Goal: Contribute content: Add original content to the website for others to see

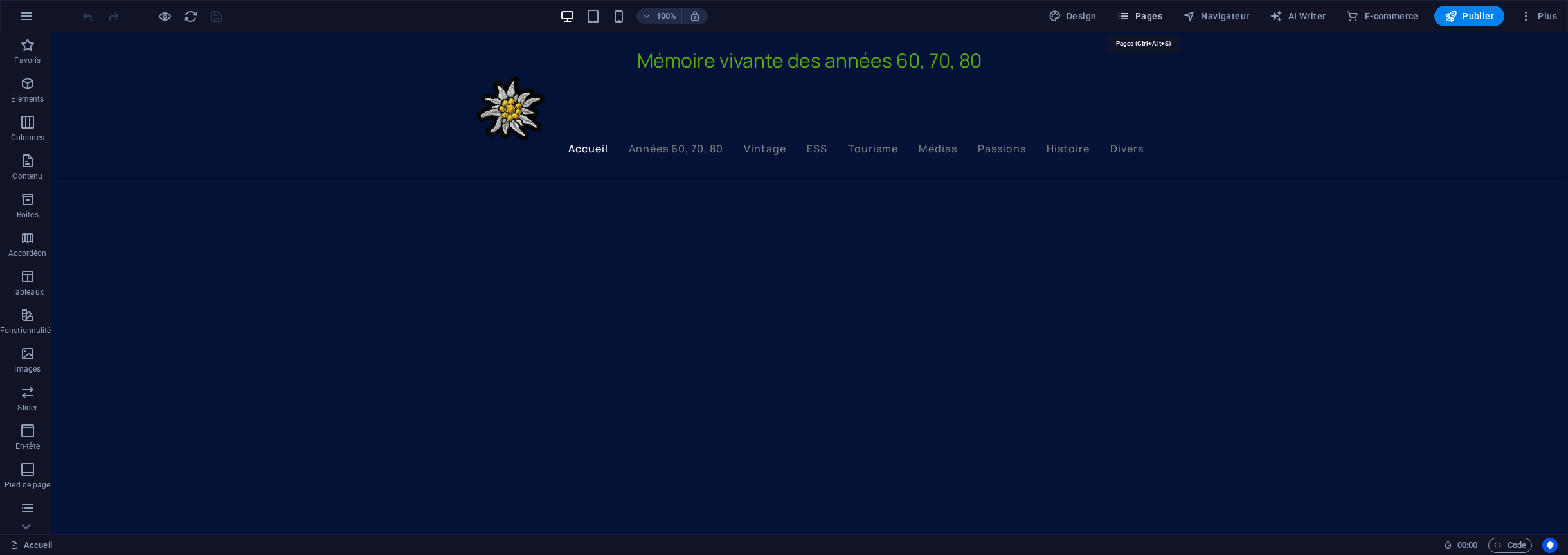
click at [1151, 20] on span "Pages" at bounding box center [1140, 16] width 45 height 13
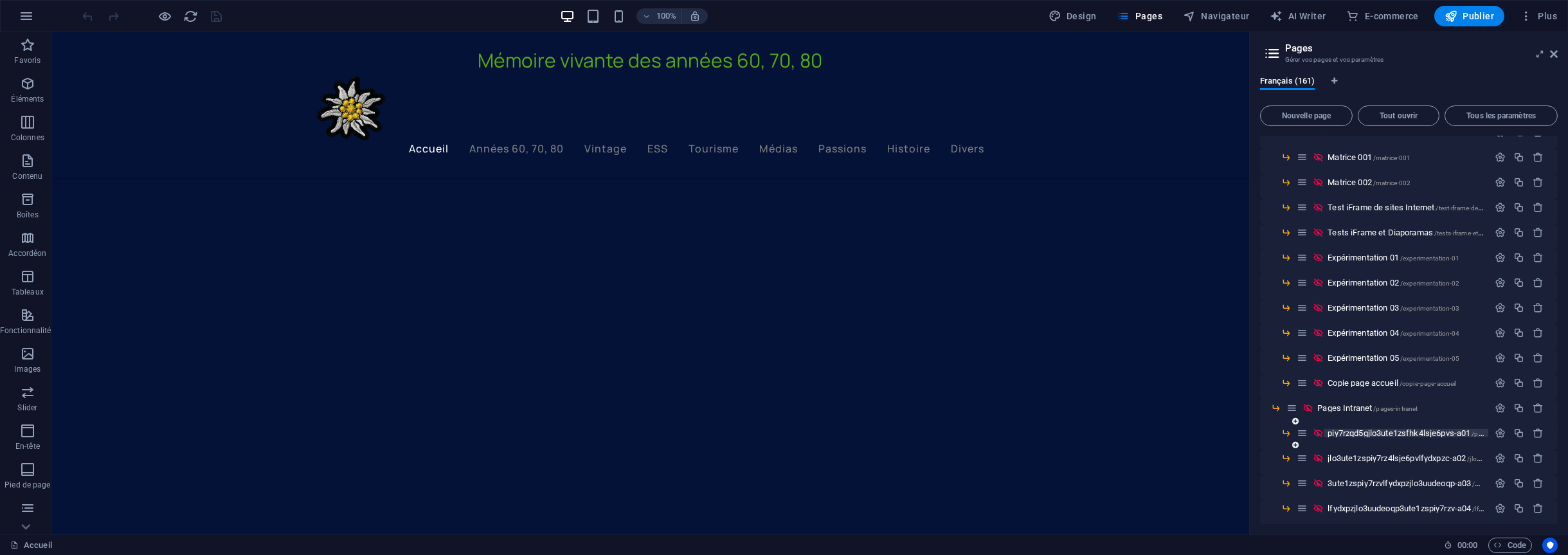
scroll to position [3657, 0]
click at [1349, 351] on span "Expérimentation 04 /experimentation-04" at bounding box center [1394, 355] width 132 height 10
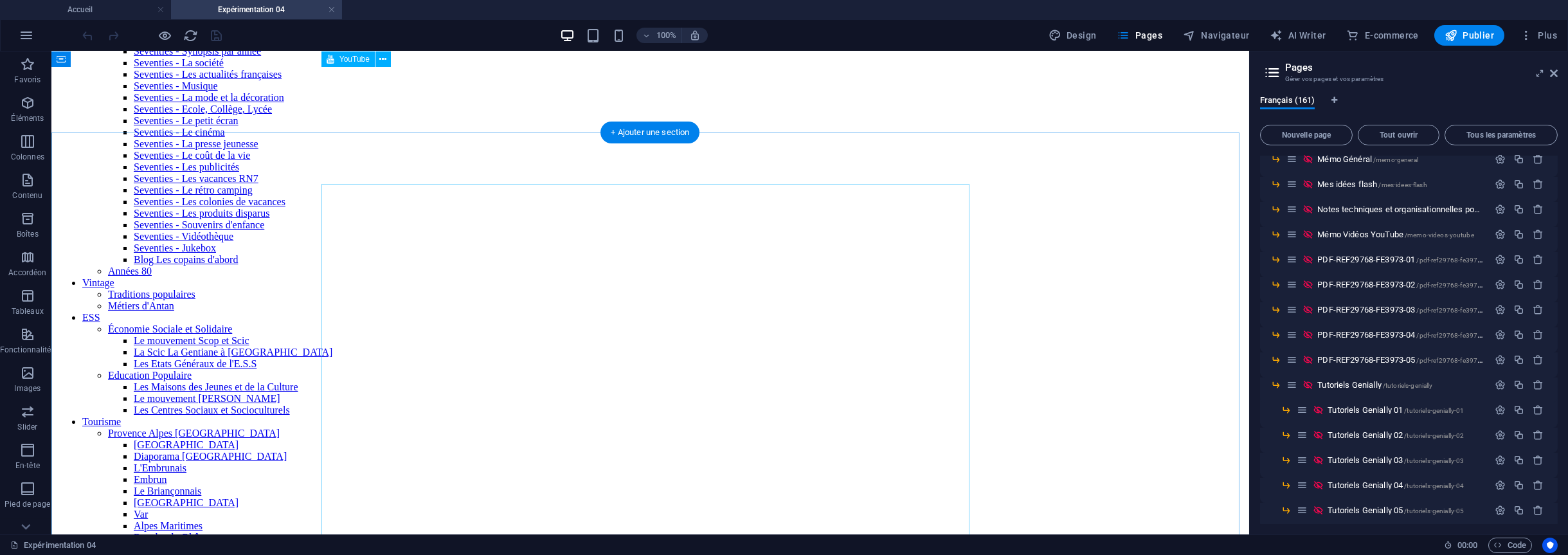
scroll to position [154, 0]
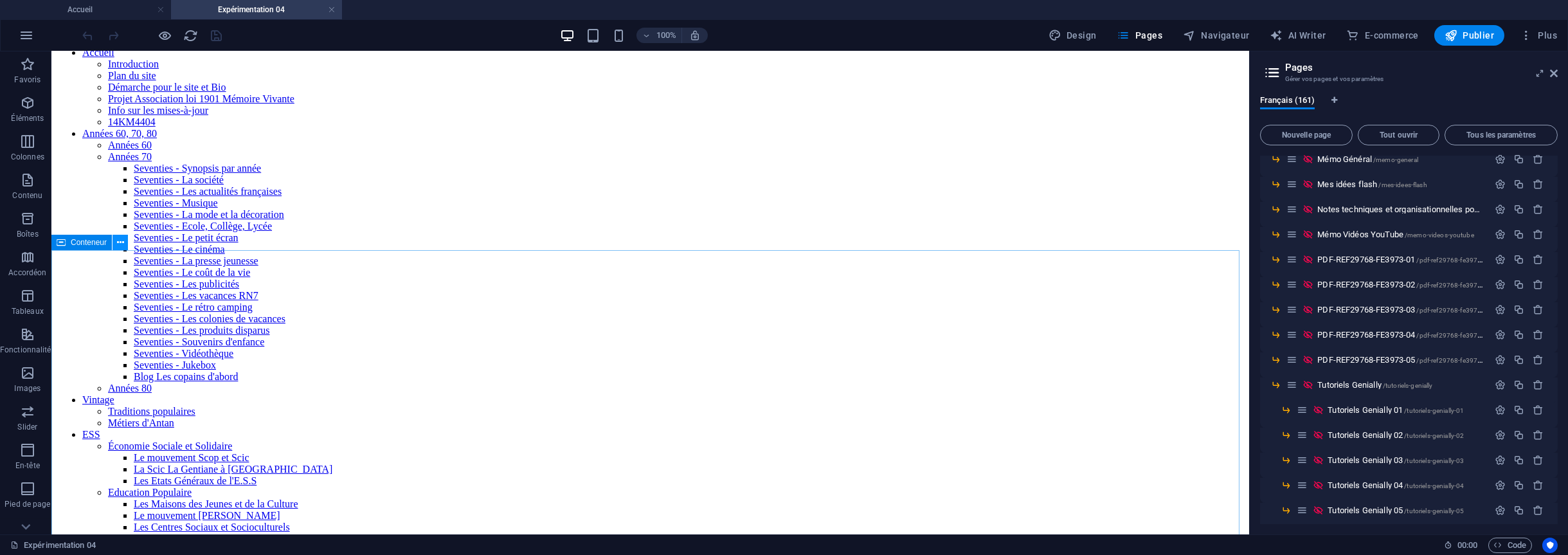
click at [115, 242] on button at bounding box center [120, 242] width 15 height 15
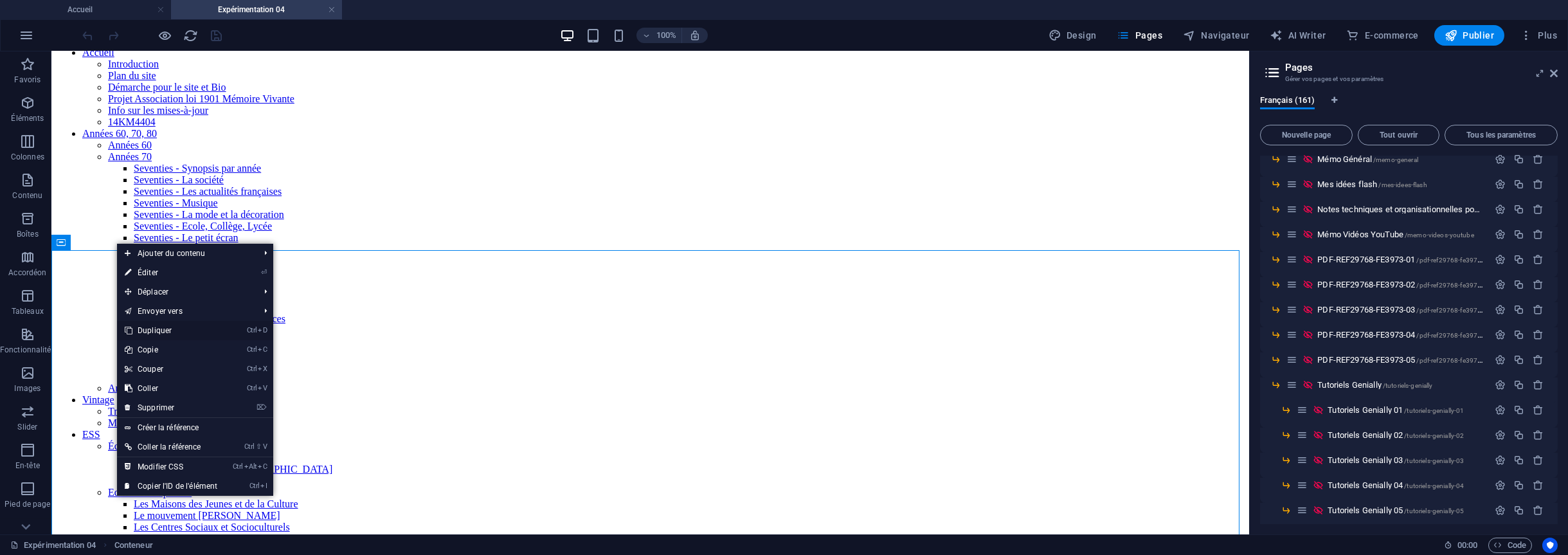
click at [159, 330] on link "Ctrl D Dupliquer" at bounding box center [171, 330] width 108 height 19
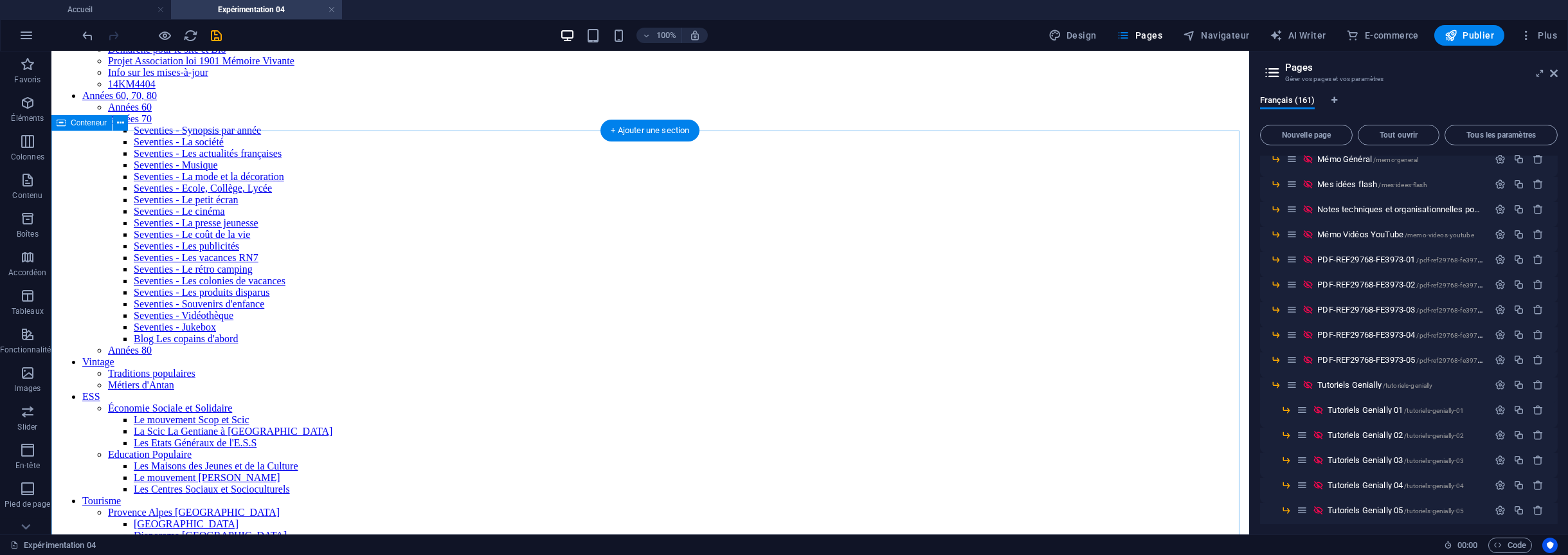
scroll to position [170, 0]
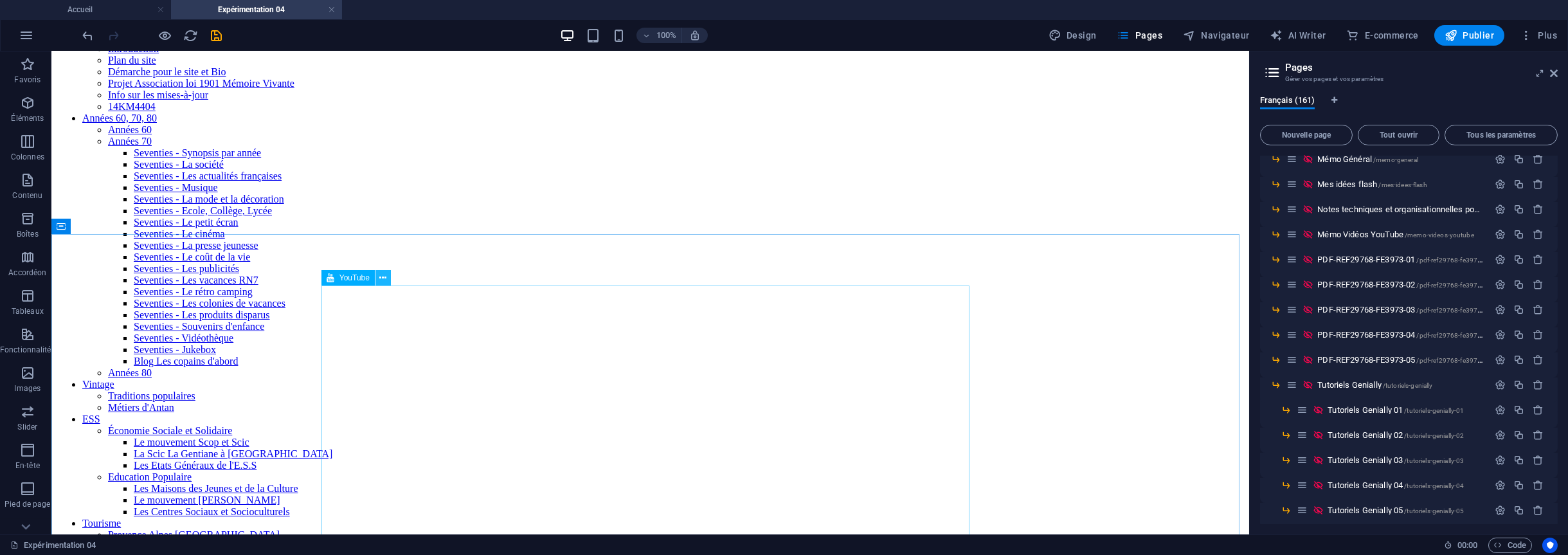
click at [382, 276] on icon at bounding box center [383, 278] width 7 height 14
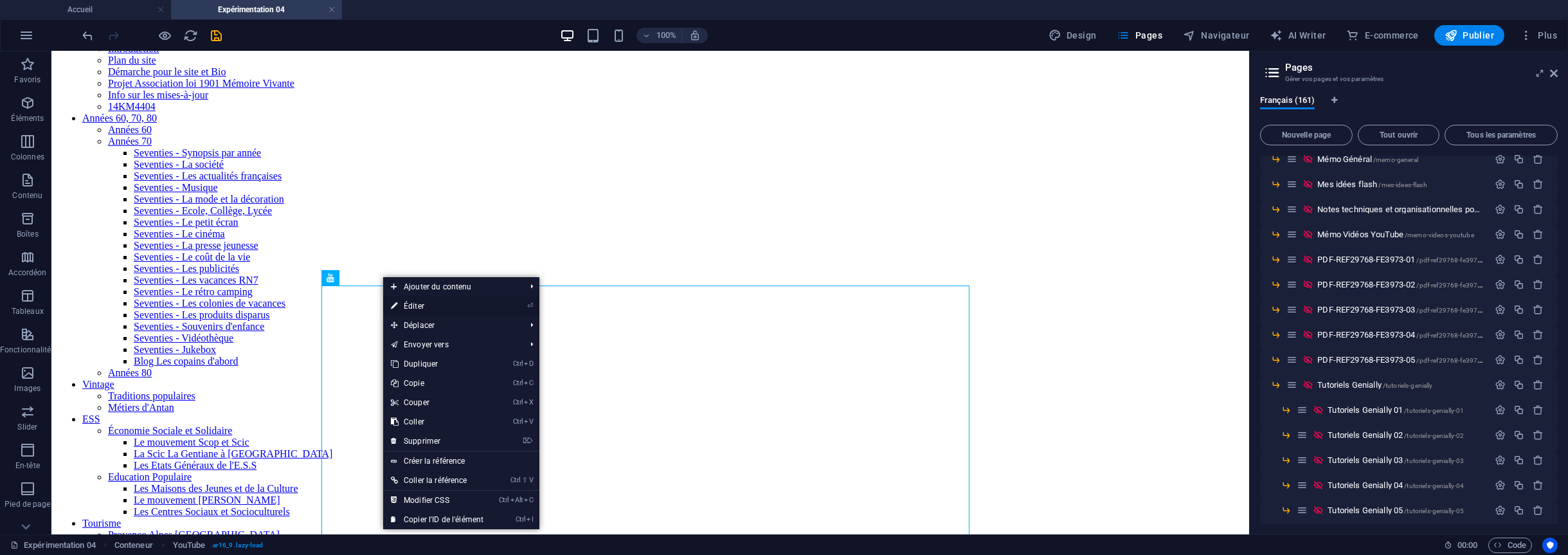
click at [418, 308] on link "⏎ Éditer" at bounding box center [437, 305] width 108 height 19
select select "ar16_9"
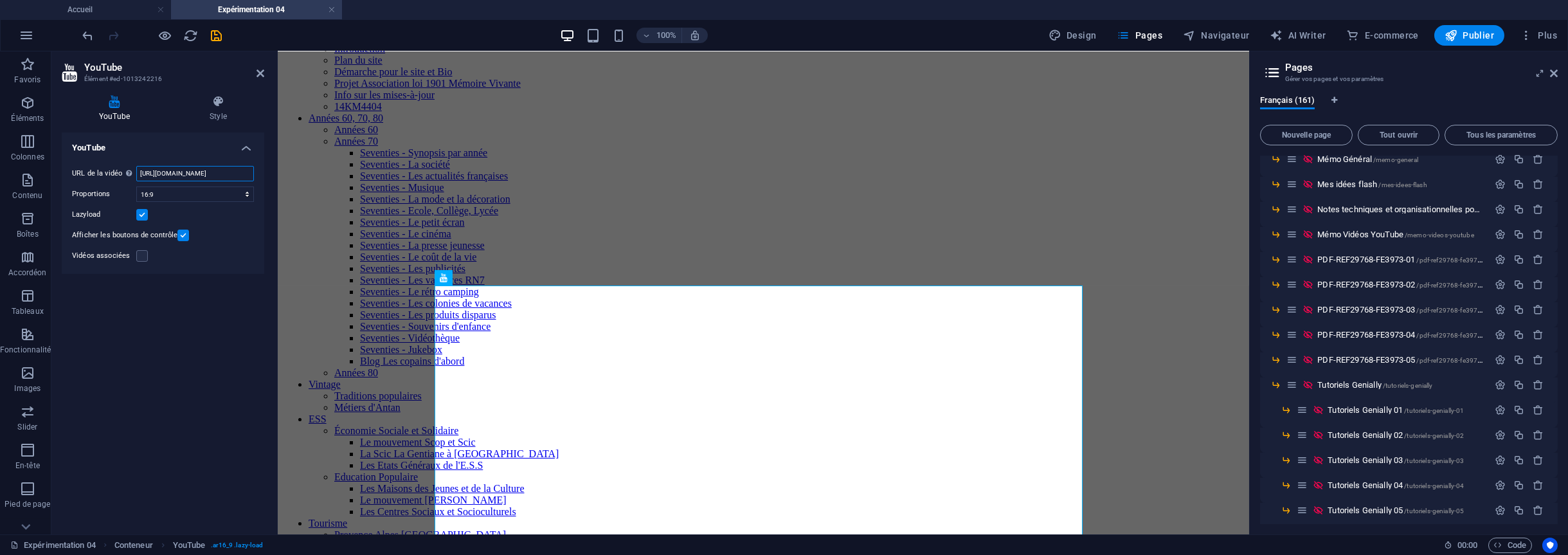
scroll to position [0, 34]
drag, startPoint x: 140, startPoint y: 172, endPoint x: 267, endPoint y: 172, distance: 127.0
click at [267, 172] on div "YouTube Style YouTube URL de la vidéo Insérer (ou coller) une URL vidéo. [URL][…" at bounding box center [163, 310] width 223 height 449
paste input "[DOMAIN_NAME][URL]"
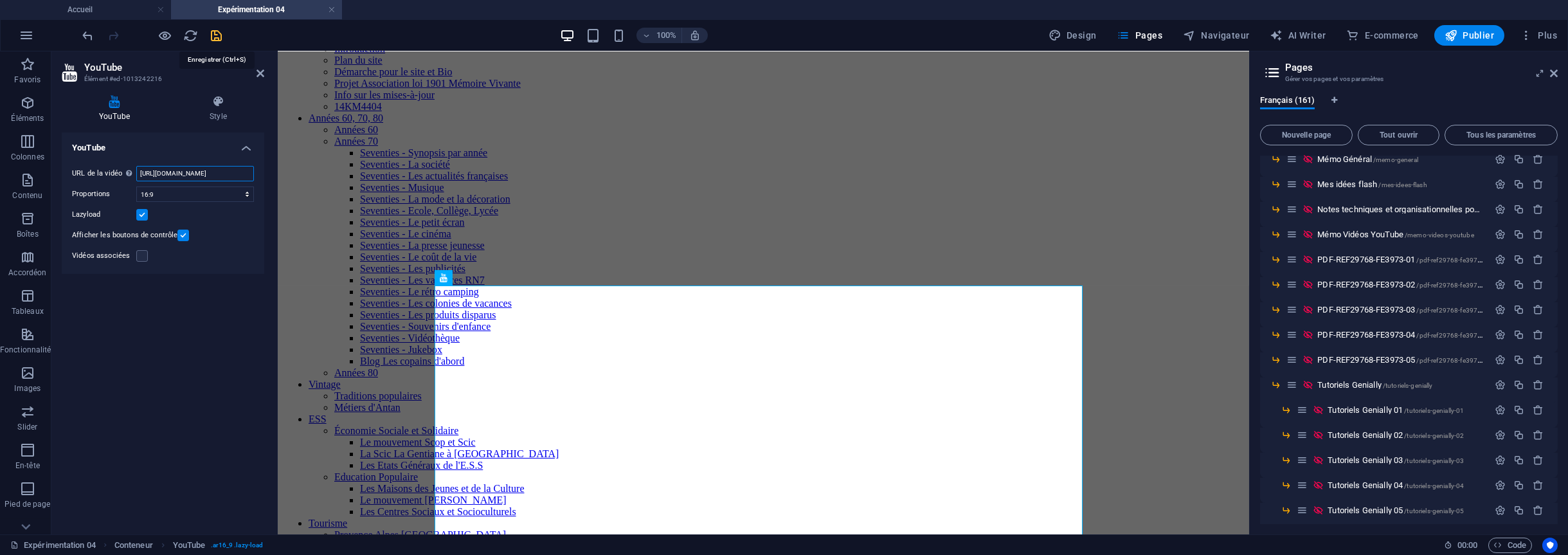
type input "[URL][DOMAIN_NAME]"
click at [218, 36] on icon "save" at bounding box center [216, 35] width 14 height 14
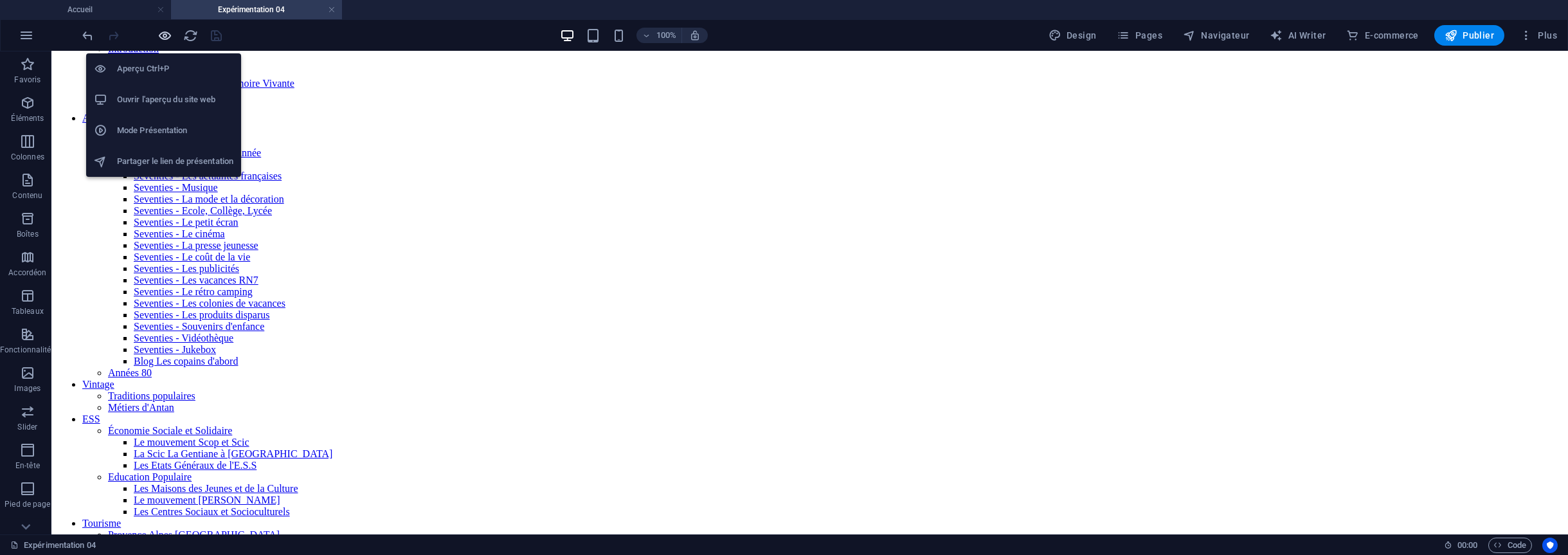
click at [158, 36] on icon "button" at bounding box center [165, 35] width 14 height 14
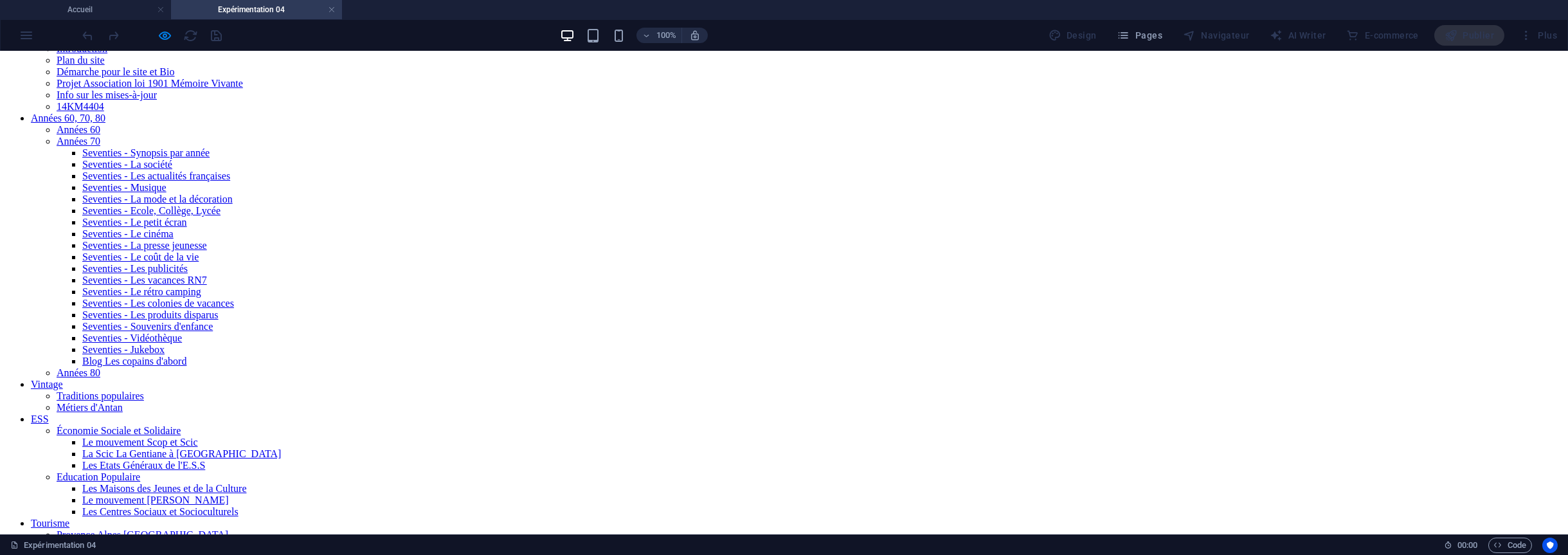
scroll to position [298, 0]
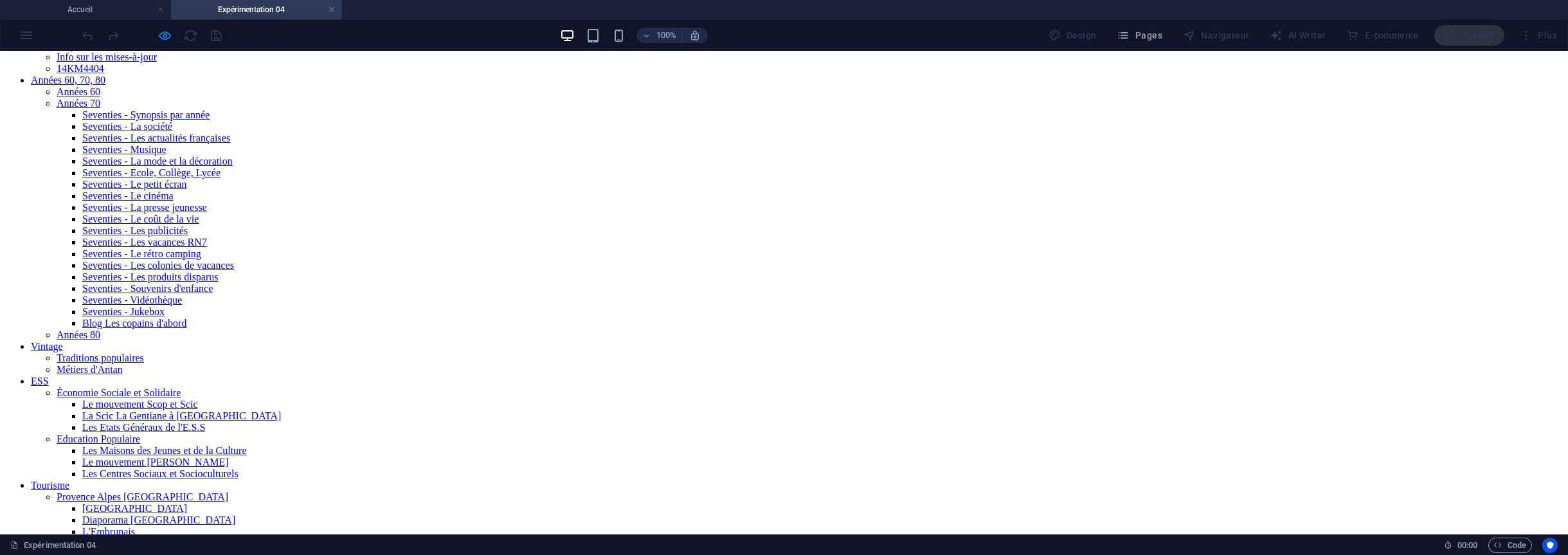
scroll to position [195, 0]
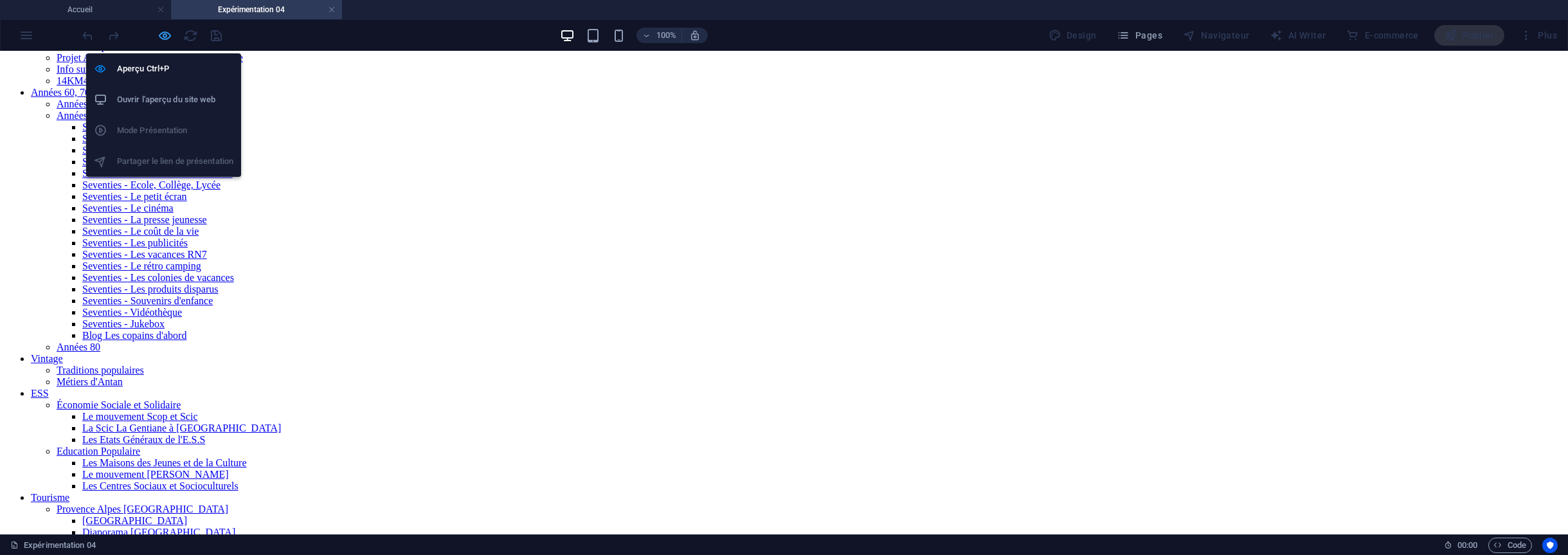
click at [163, 36] on icon "button" at bounding box center [165, 35] width 14 height 14
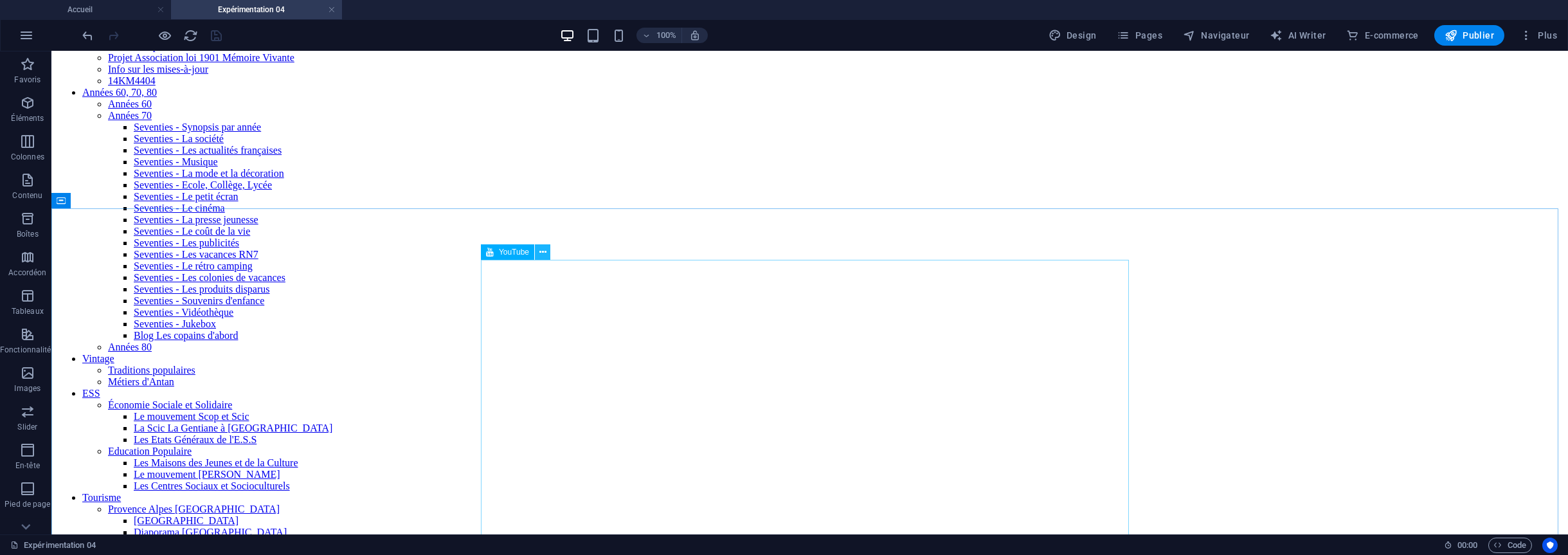
click at [538, 248] on button at bounding box center [543, 252] width 15 height 15
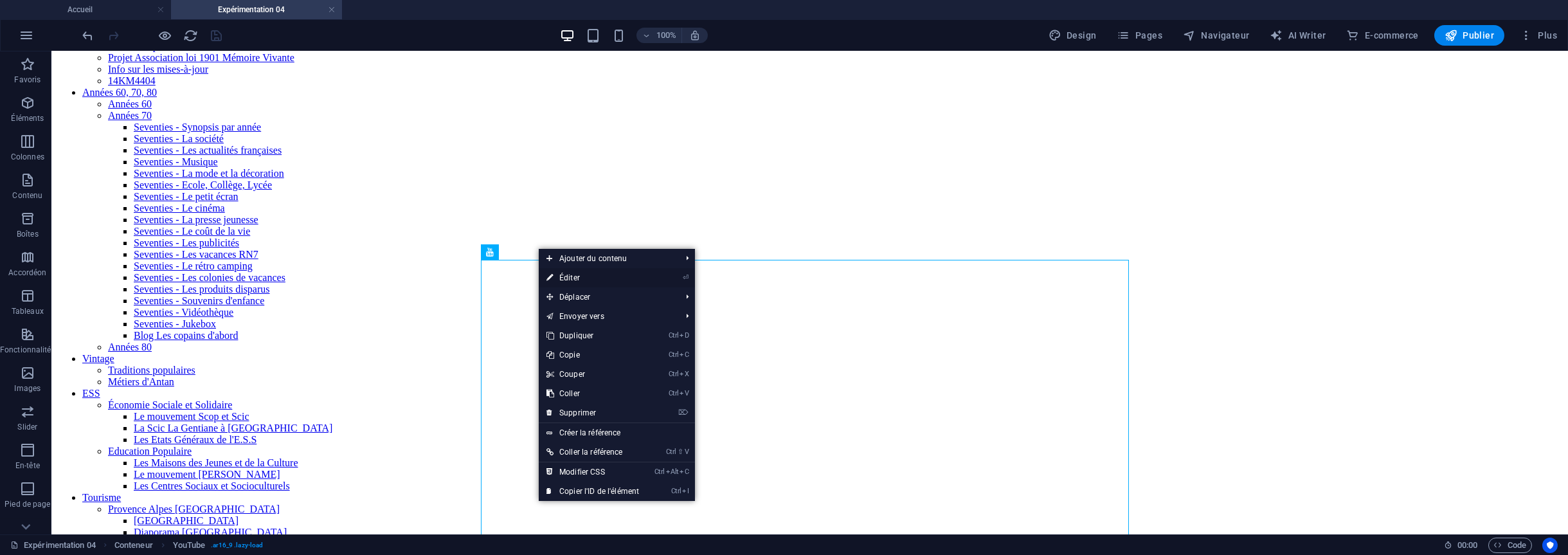
click at [565, 276] on link "⏎ Éditer" at bounding box center [593, 277] width 108 height 19
select select "ar16_9"
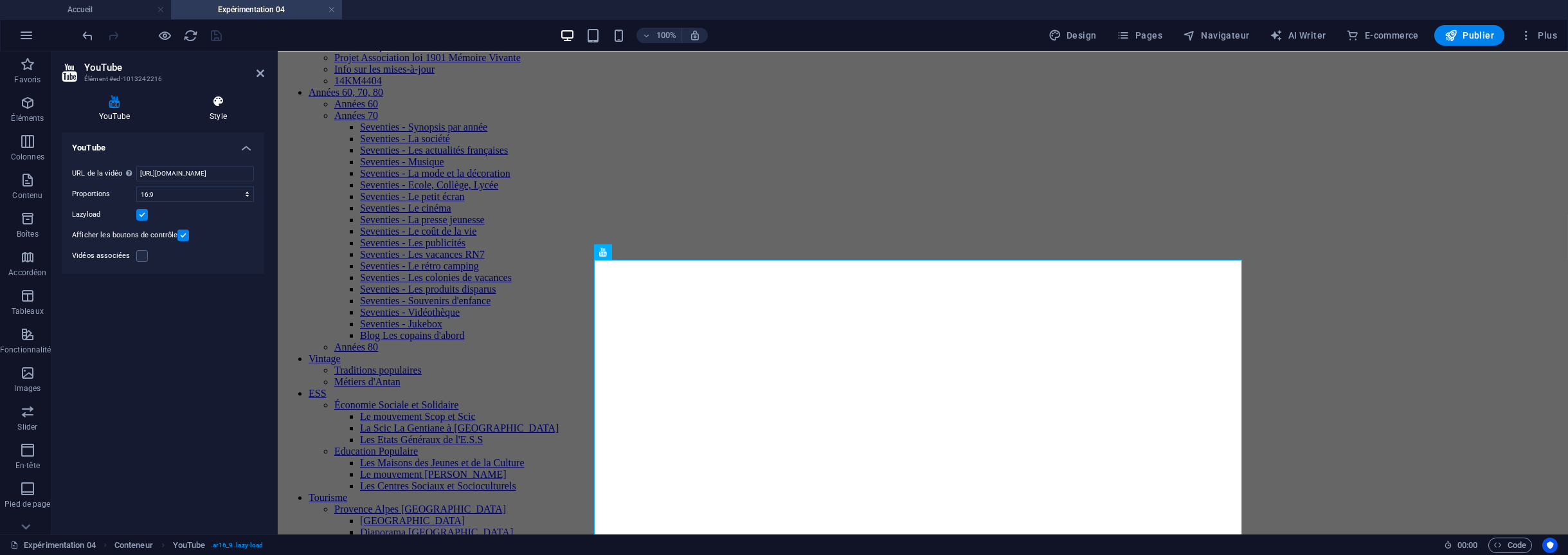
click at [218, 102] on icon at bounding box center [218, 101] width 92 height 13
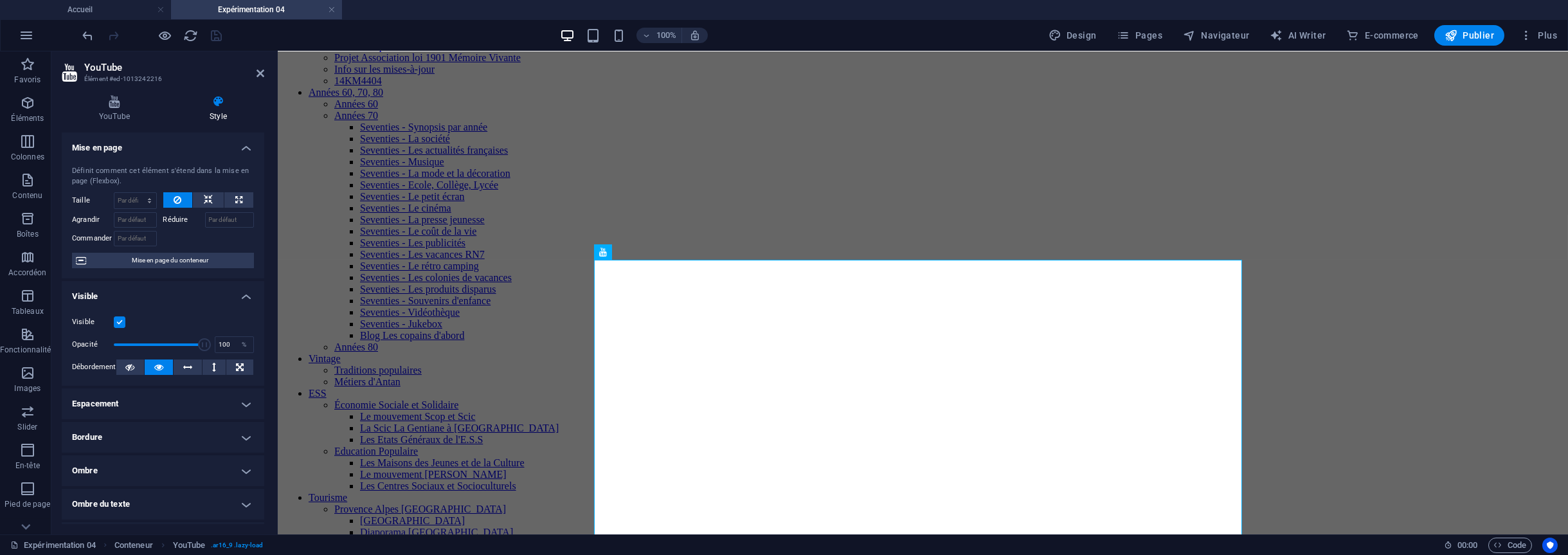
click at [191, 434] on h4 "Bordure" at bounding box center [162, 437] width 203 height 31
click at [172, 485] on select "Par défaut px rem % vh vw Personnalisé" at bounding box center [153, 486] width 52 height 15
select select "px"
click at [158, 478] on select "Par défaut px rem % vh vw Personnalisé" at bounding box center [153, 486] width 52 height 15
click at [81, 497] on div "Style - Largeur 1 auto px rem % vh vw Personnalisé Personnalisé 1 auto px rem %…" at bounding box center [162, 475] width 203 height 60
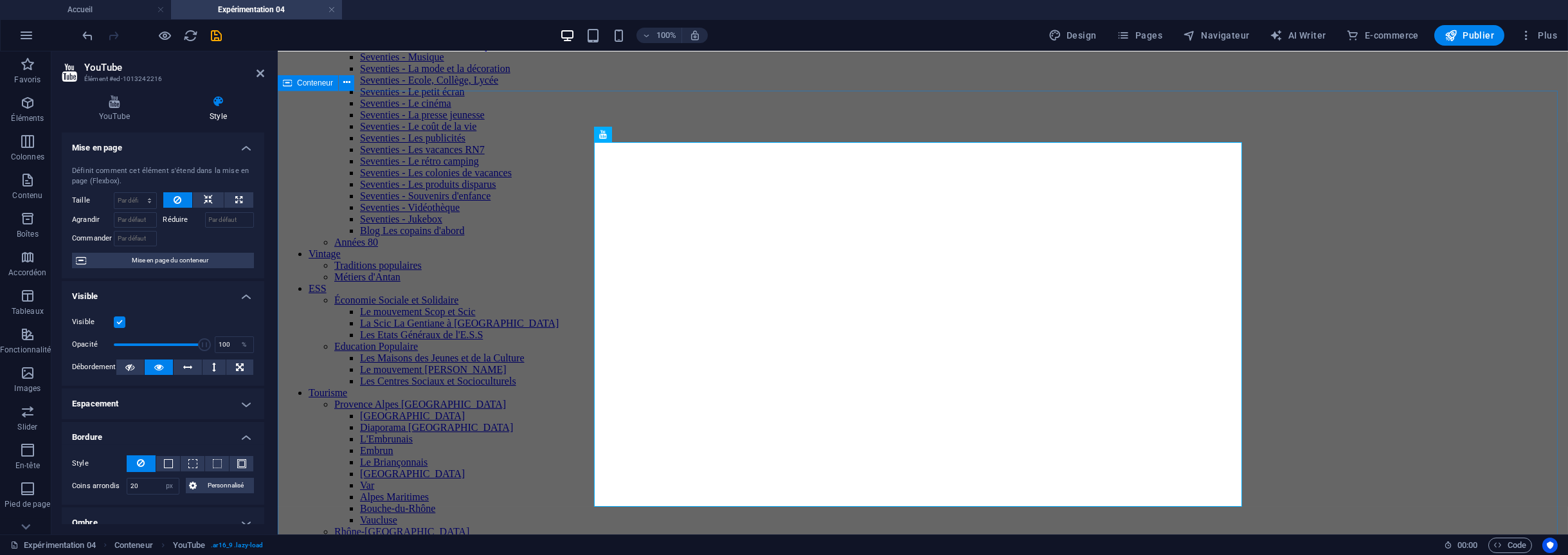
scroll to position [324, 0]
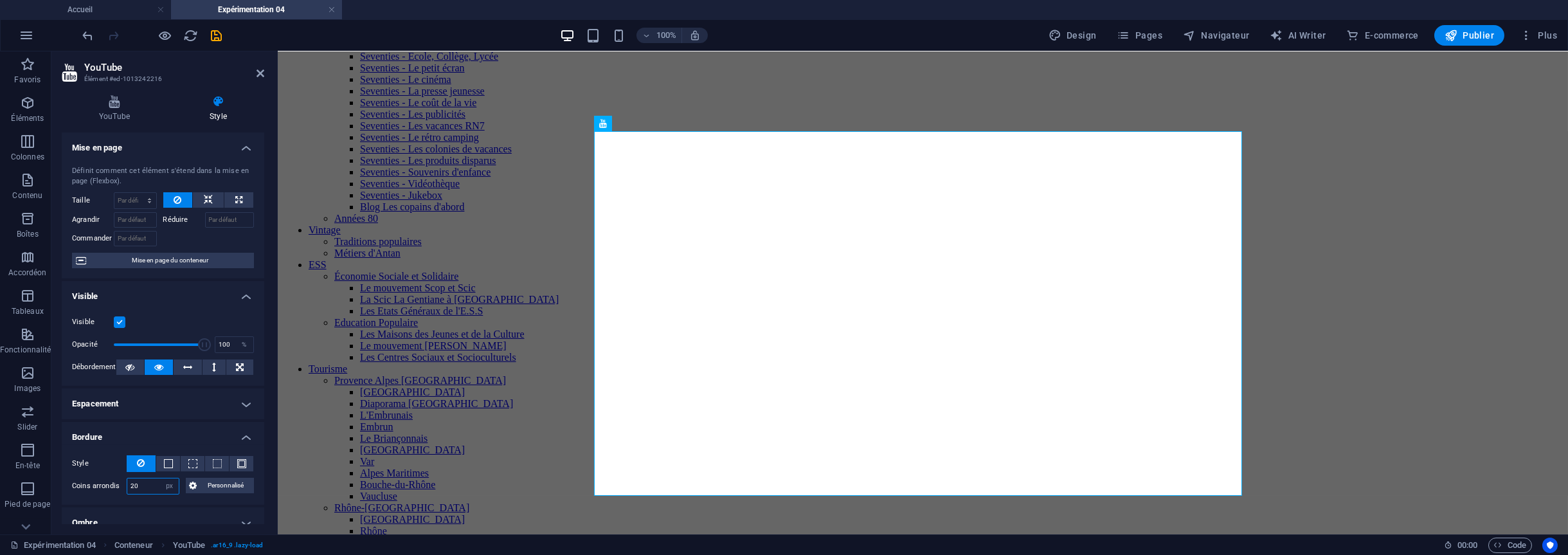
drag, startPoint x: 151, startPoint y: 483, endPoint x: 107, endPoint y: 484, distance: 44.0
click at [107, 484] on div "Coins arrondis 20 Par défaut px rem % vh vw Personnalisé Personnalisé" at bounding box center [163, 486] width 182 height 17
type input "50"
click at [112, 492] on label "Coins arrondis" at bounding box center [99, 486] width 55 height 15
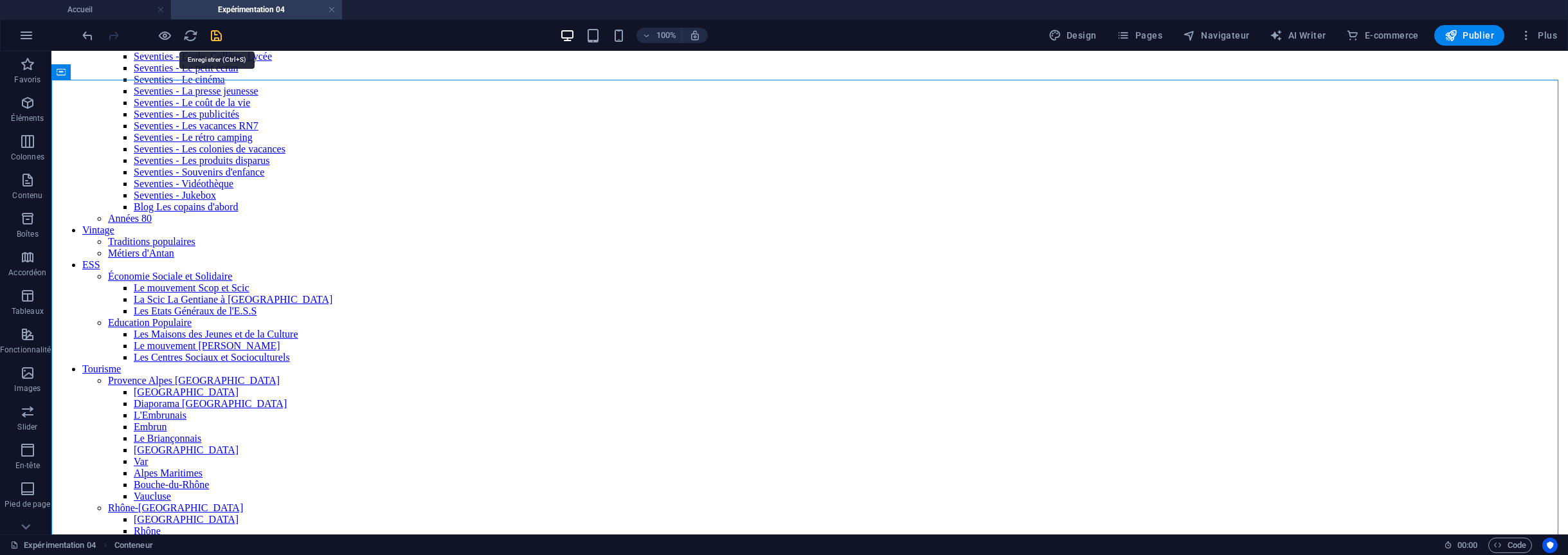
click at [218, 36] on icon "save" at bounding box center [216, 35] width 14 height 14
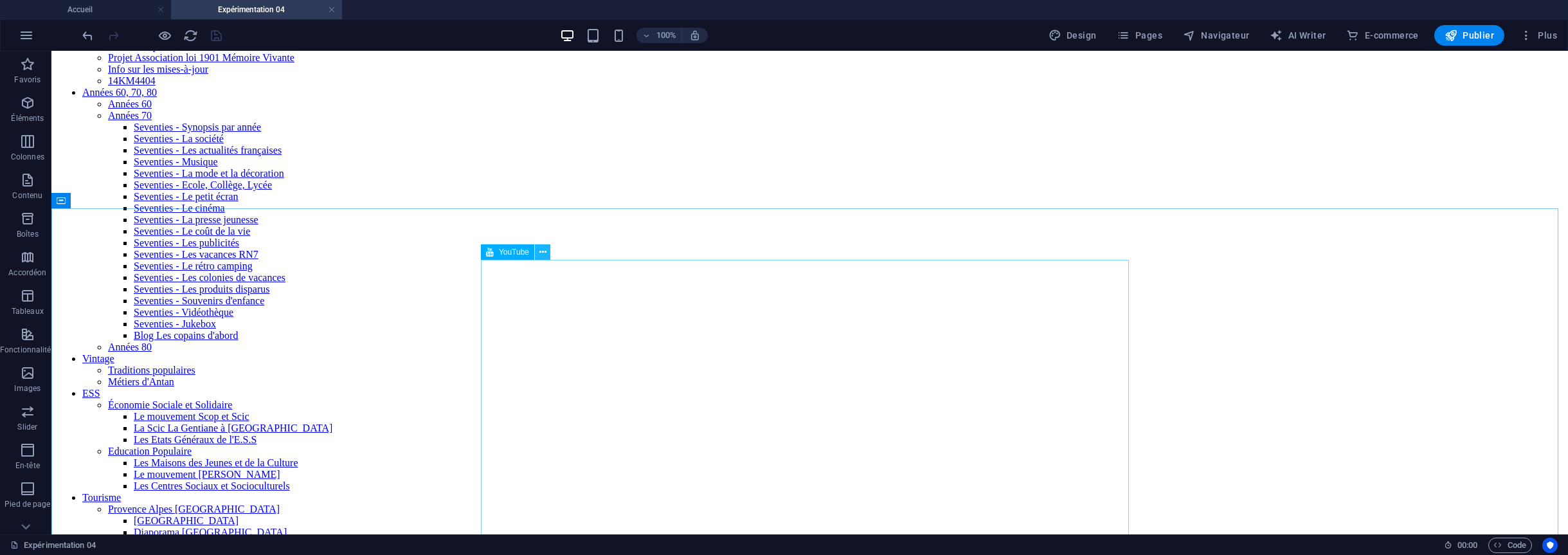
click at [540, 248] on icon at bounding box center [542, 252] width 7 height 14
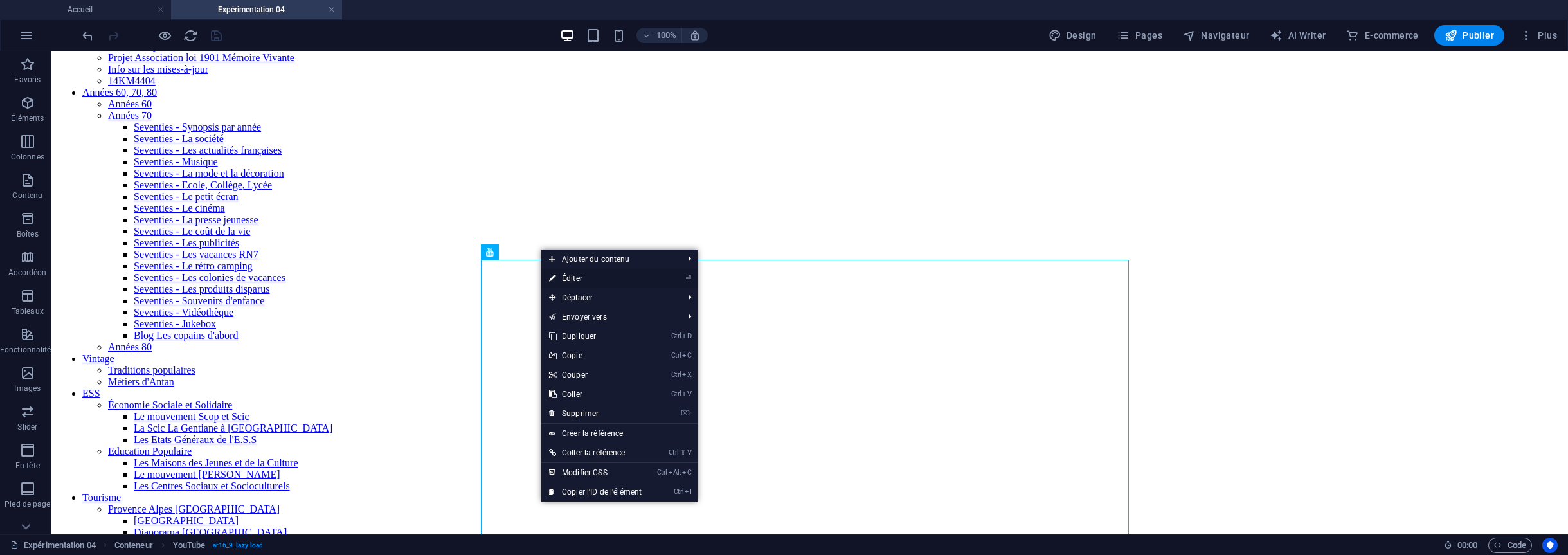
click at [576, 276] on link "⏎ Éditer" at bounding box center [595, 278] width 108 height 19
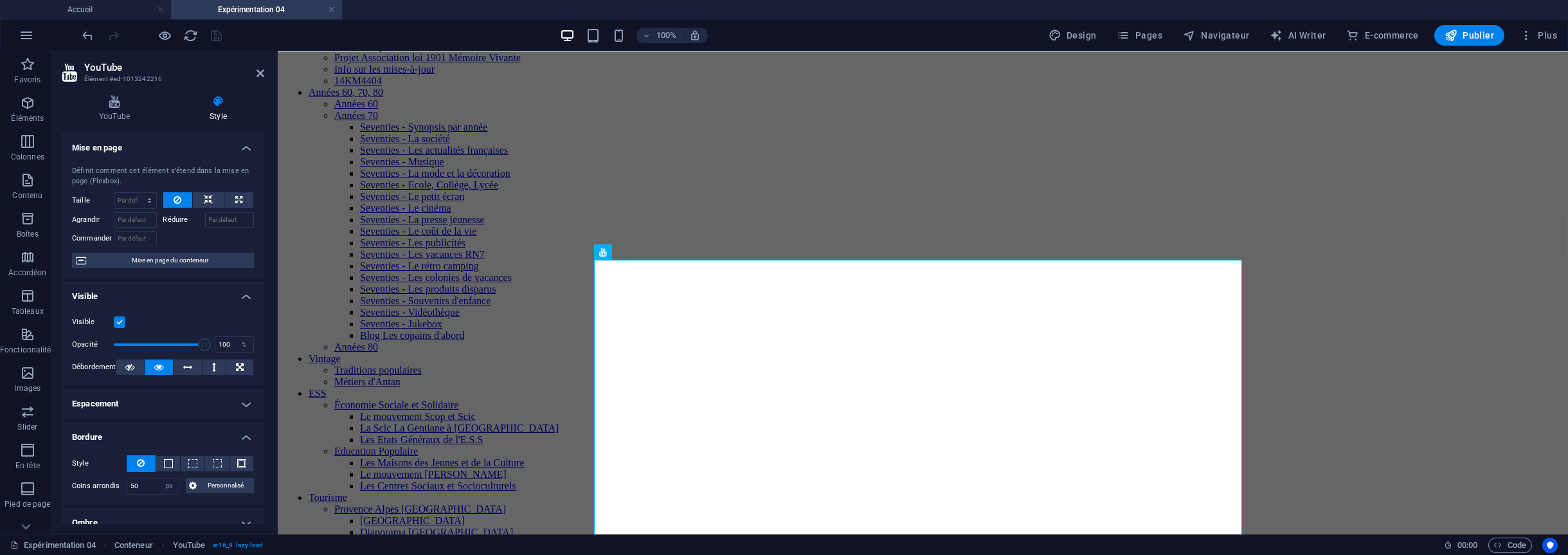
scroll to position [128, 0]
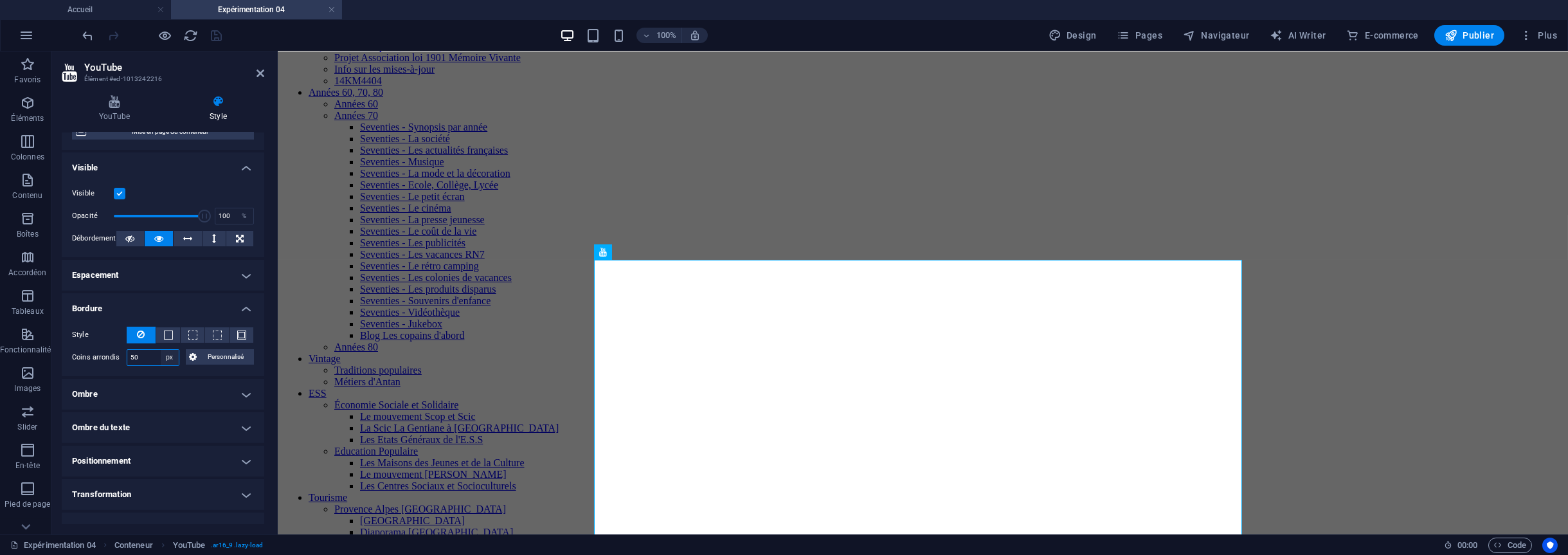
click at [170, 355] on select "Par défaut px rem % vh vw Personnalisé" at bounding box center [170, 358] width 18 height 15
select select "default"
click at [161, 350] on select "Par défaut px rem % vh vw Personnalisé" at bounding box center [170, 358] width 18 height 15
select select "DISABLED_OPTION_VALUE"
click at [60, 323] on div "YouTube Style YouTube URL de la vidéo Insérer (ou coller) une URL vidéo. [URL][…" at bounding box center [163, 310] width 223 height 449
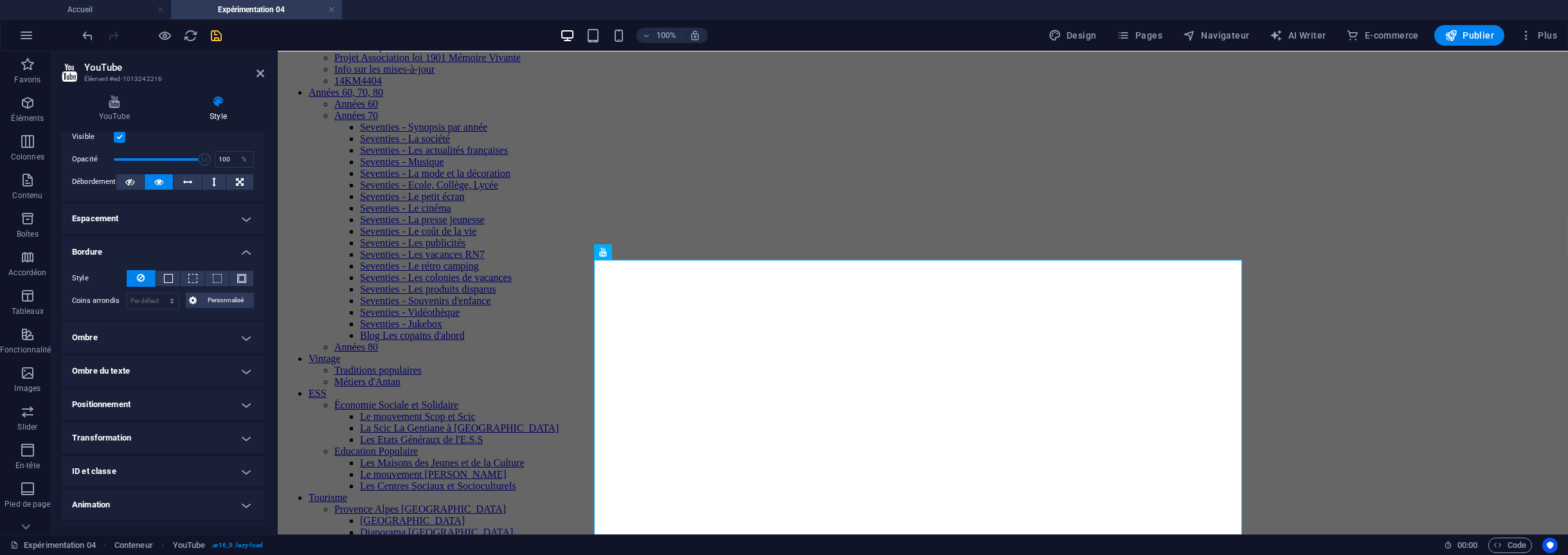
scroll to position [213, 0]
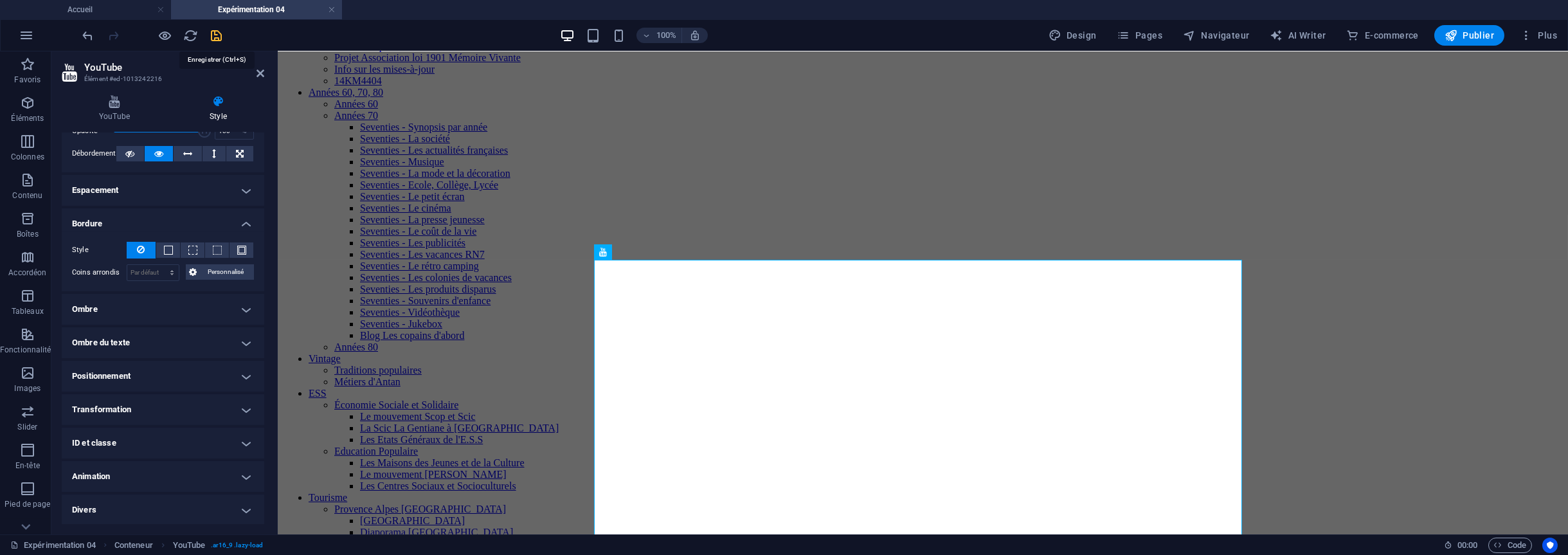
click at [217, 39] on icon "save" at bounding box center [216, 35] width 14 height 14
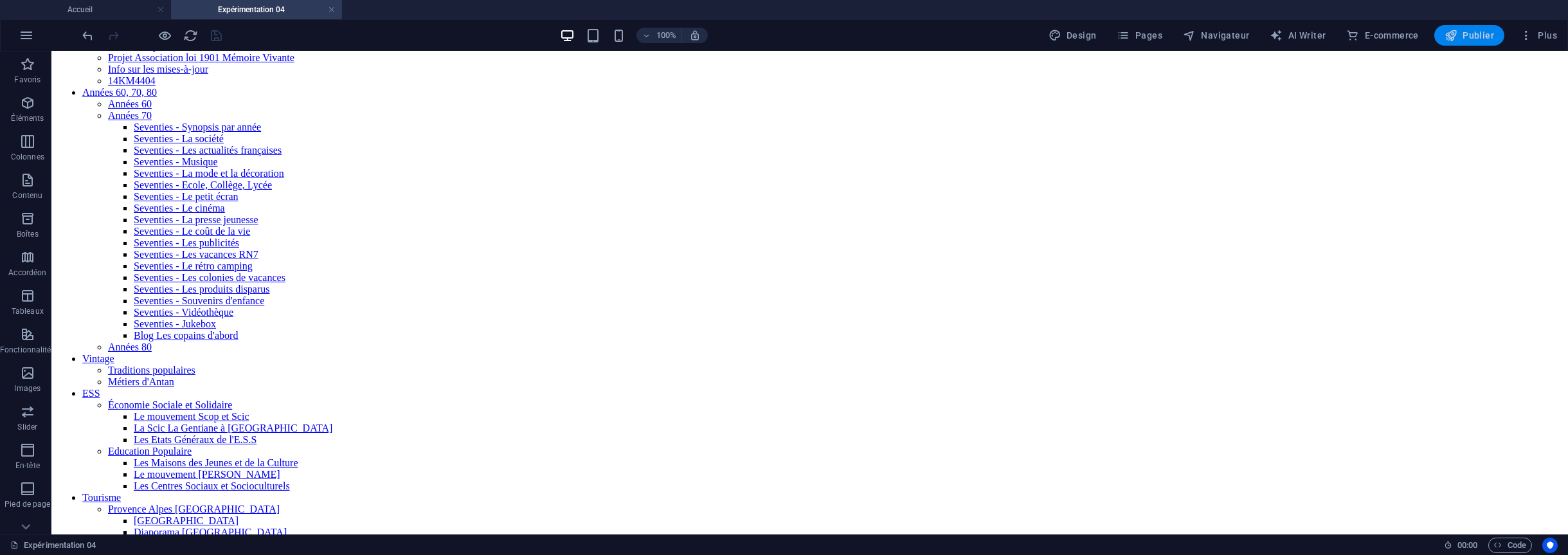
click at [1475, 33] on span "Publier" at bounding box center [1469, 35] width 49 height 13
